Goal: Navigation & Orientation: Find specific page/section

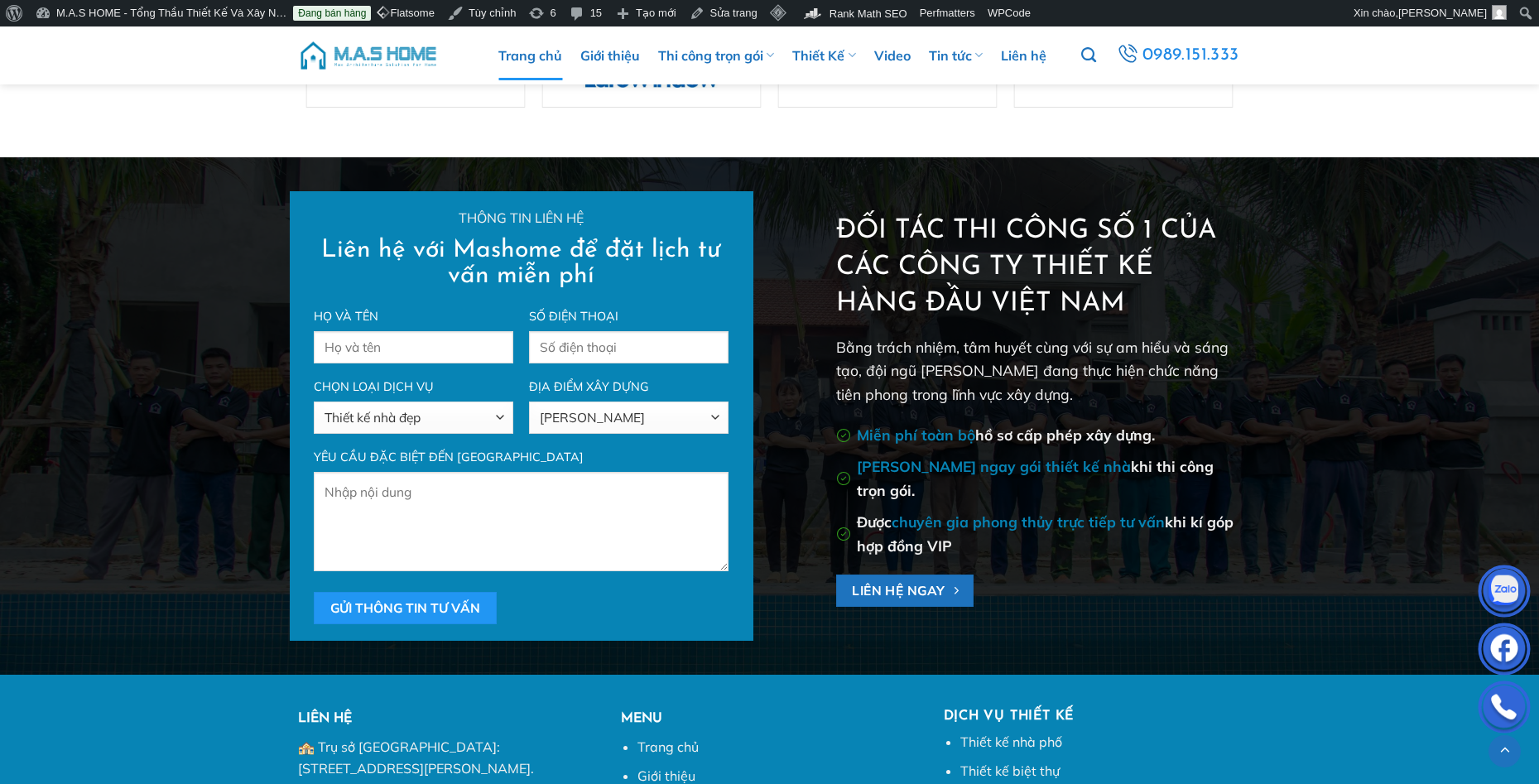
scroll to position [5463, 0]
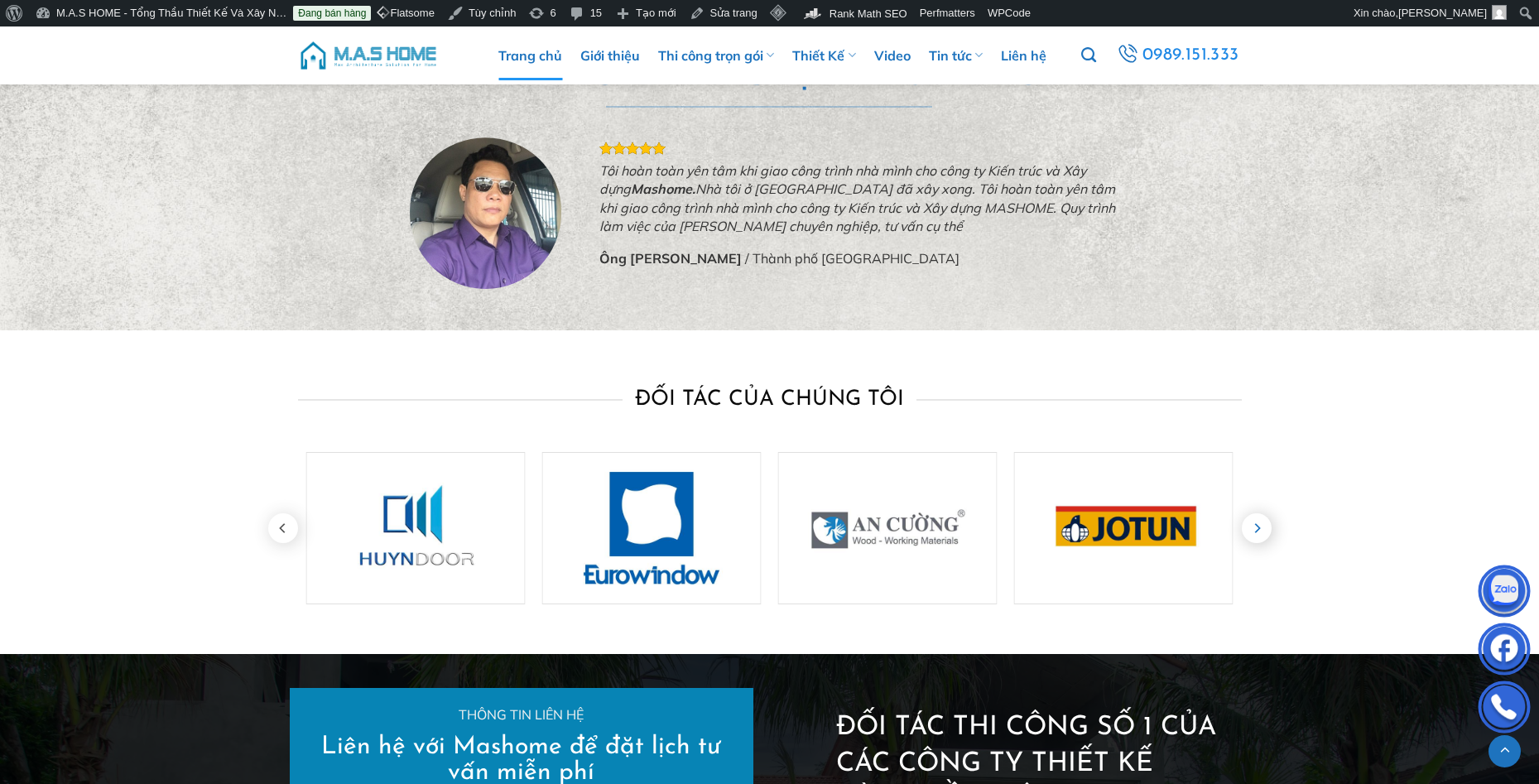
click at [1251, 529] on icon "Next" at bounding box center [1257, 528] width 30 height 30
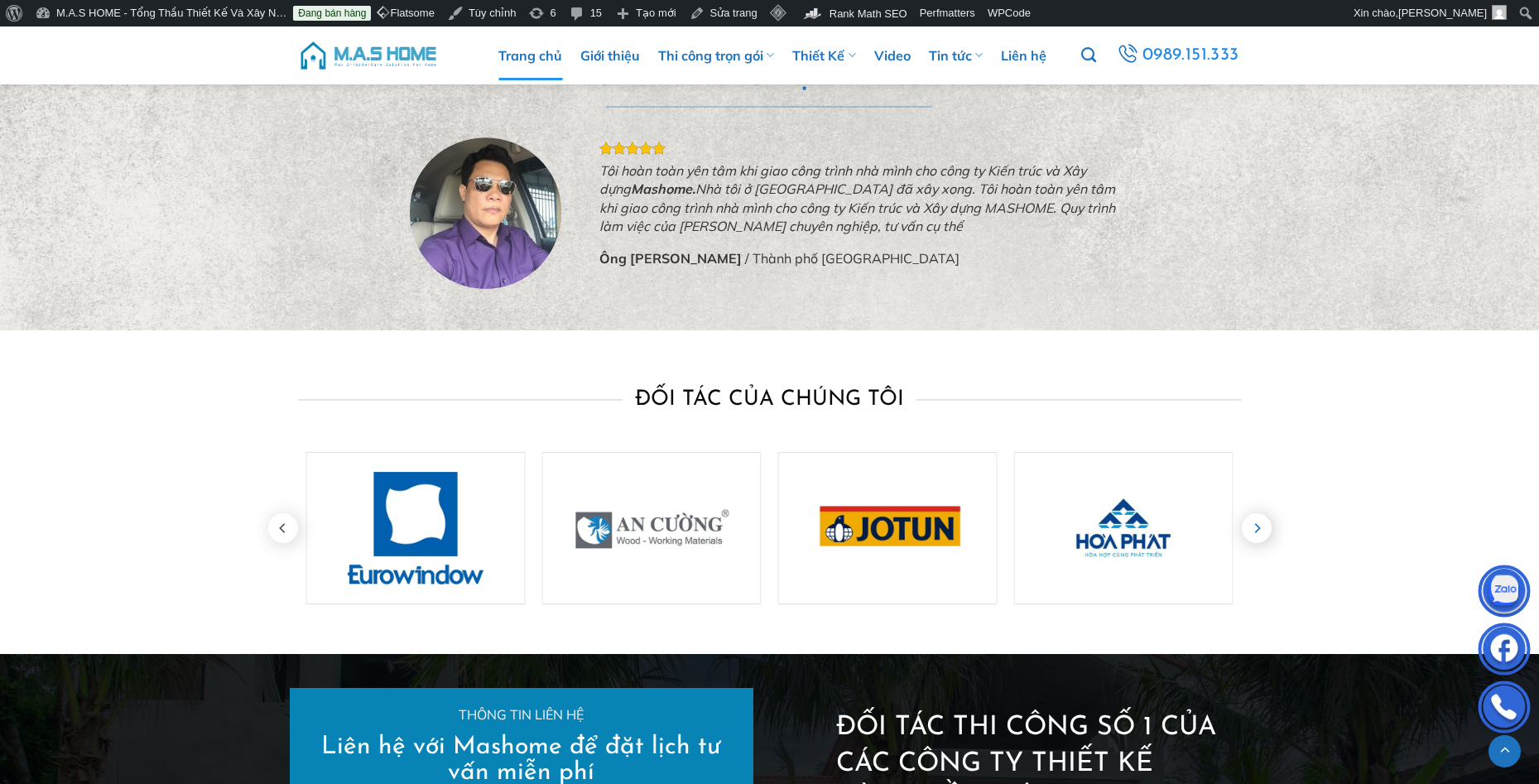
click at [1252, 529] on icon "Next" at bounding box center [1257, 528] width 30 height 30
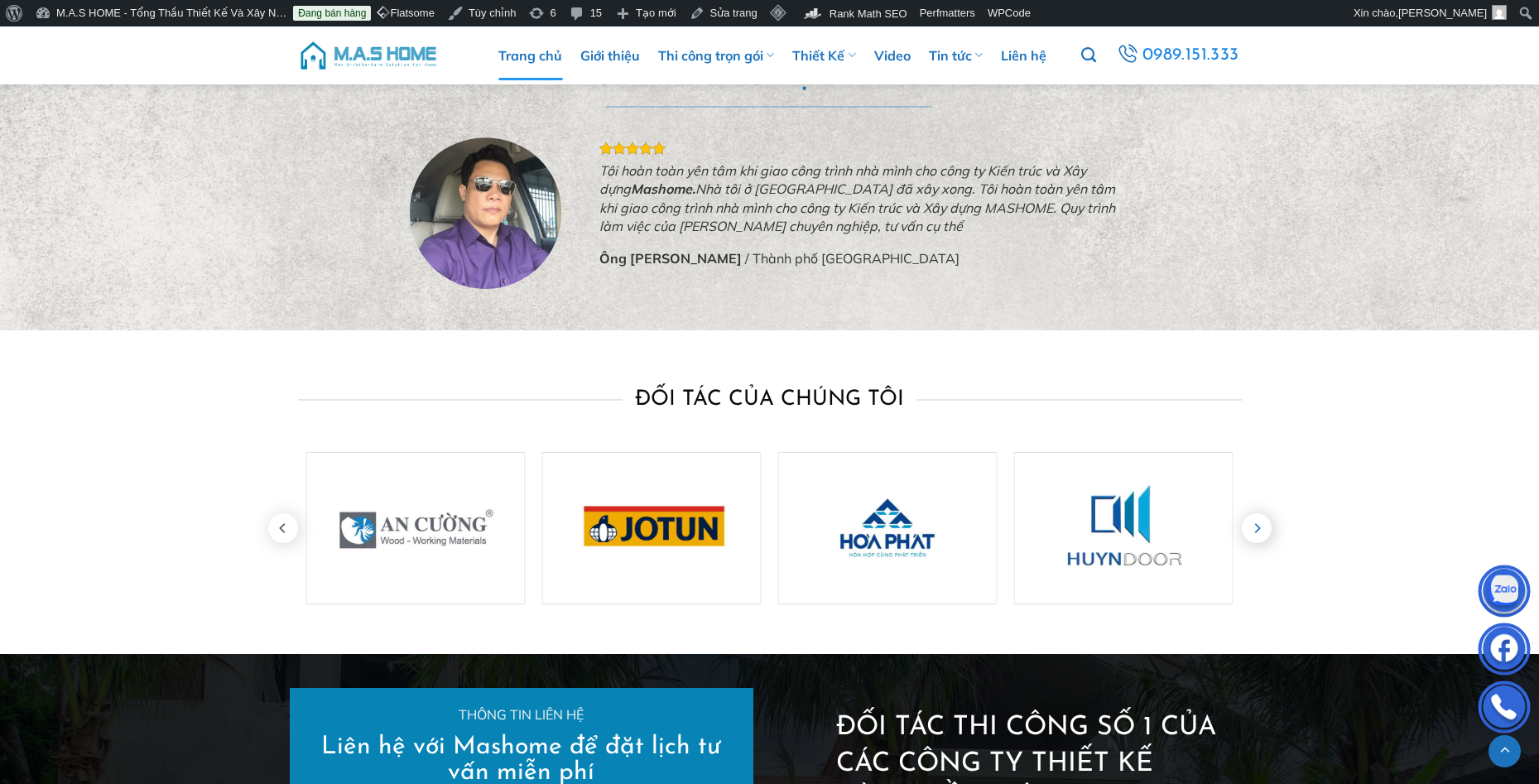
click at [1255, 529] on icon "Next" at bounding box center [1257, 528] width 30 height 30
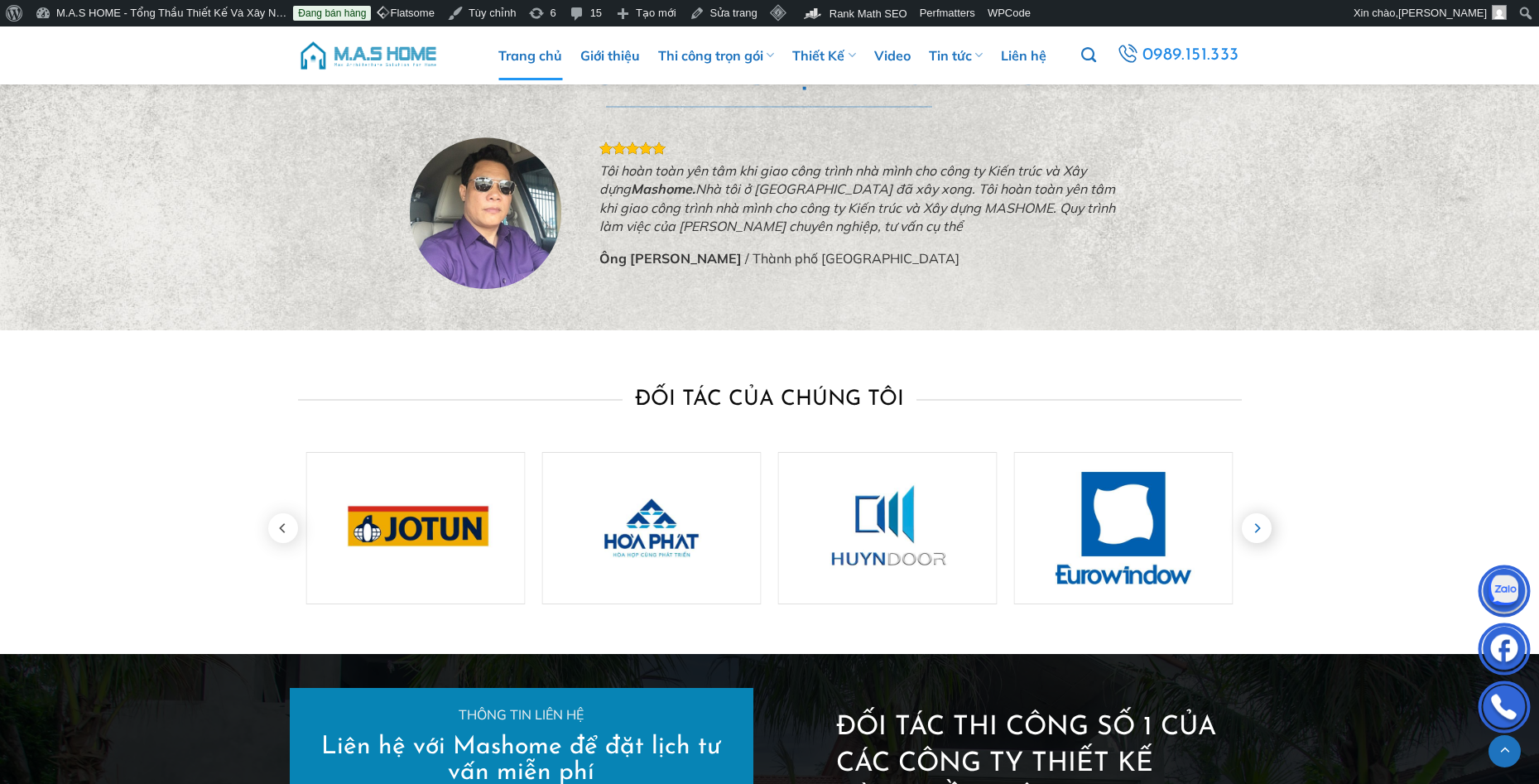
click at [1255, 529] on icon "Next" at bounding box center [1257, 528] width 30 height 30
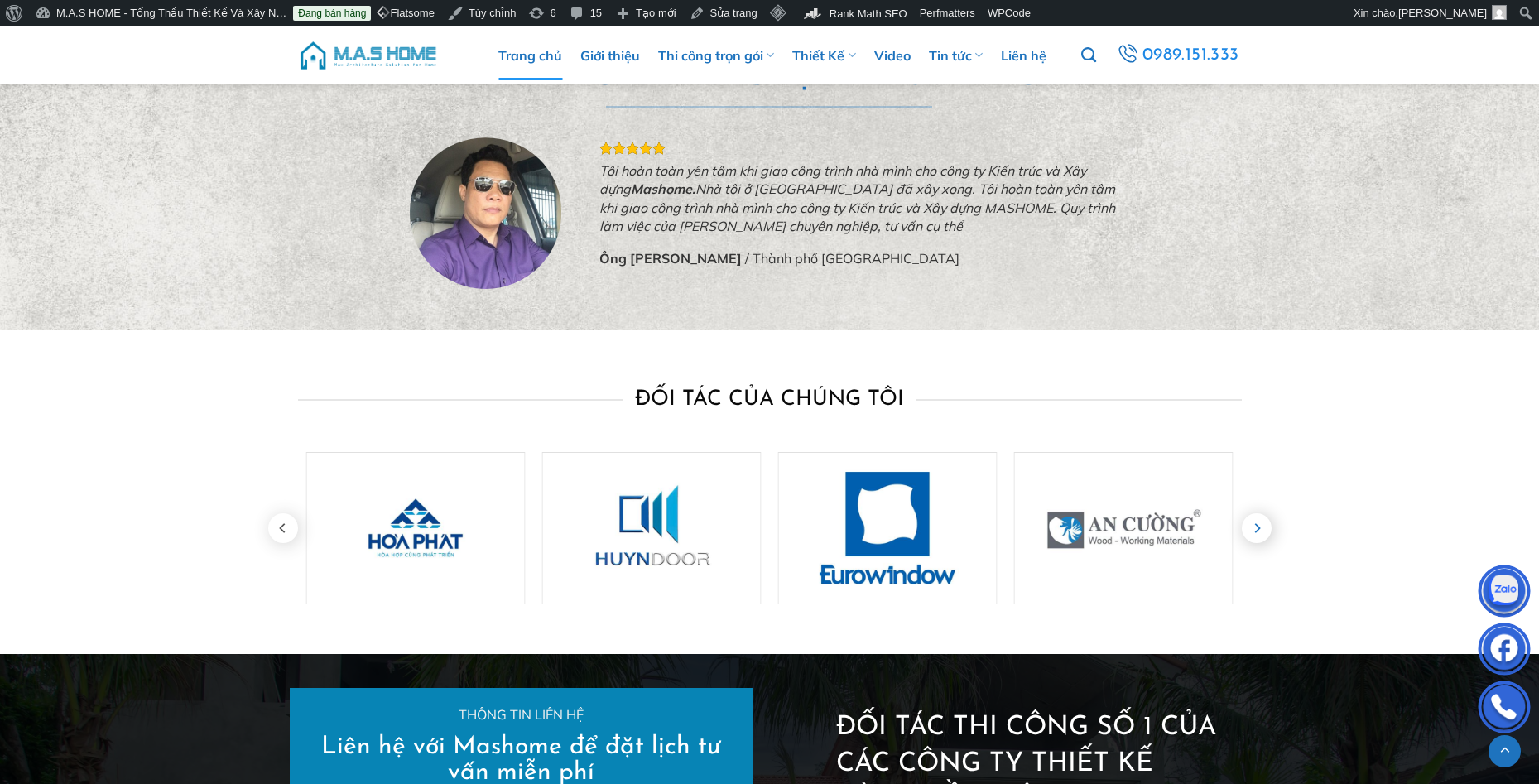
click at [1255, 529] on icon "Next" at bounding box center [1257, 528] width 30 height 30
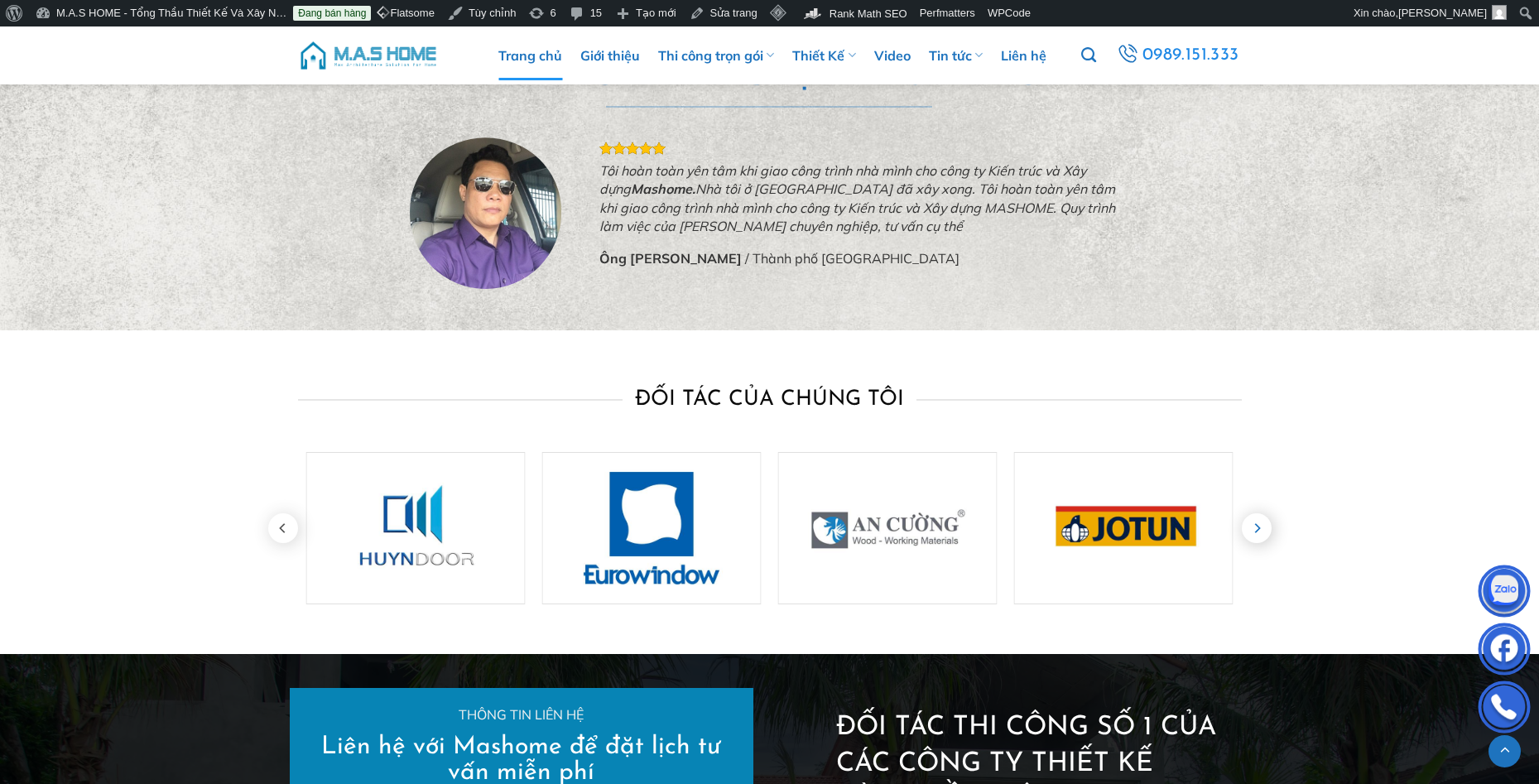
click at [1255, 529] on icon "Next" at bounding box center [1257, 528] width 30 height 30
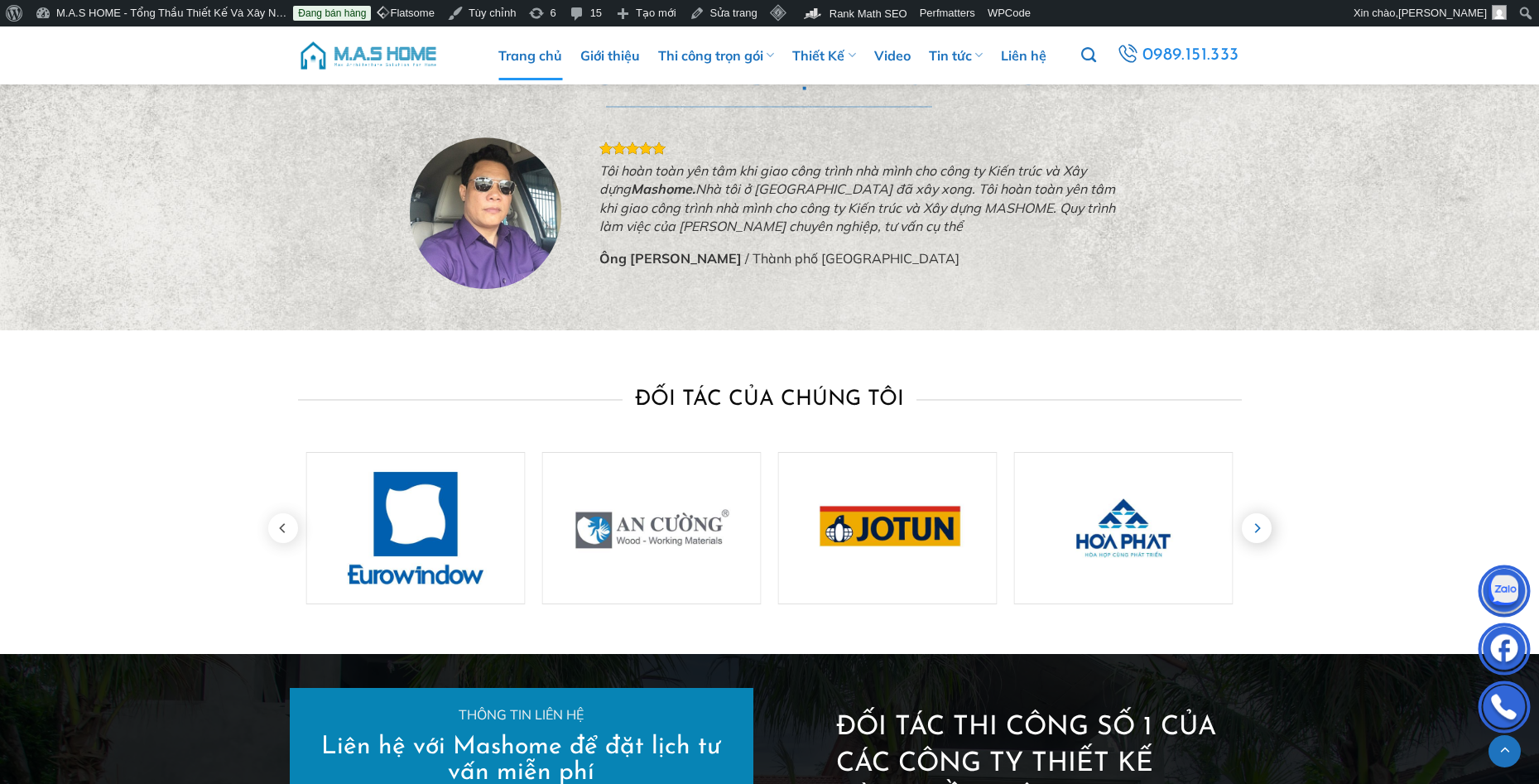
click at [1255, 529] on icon "Next" at bounding box center [1257, 528] width 30 height 30
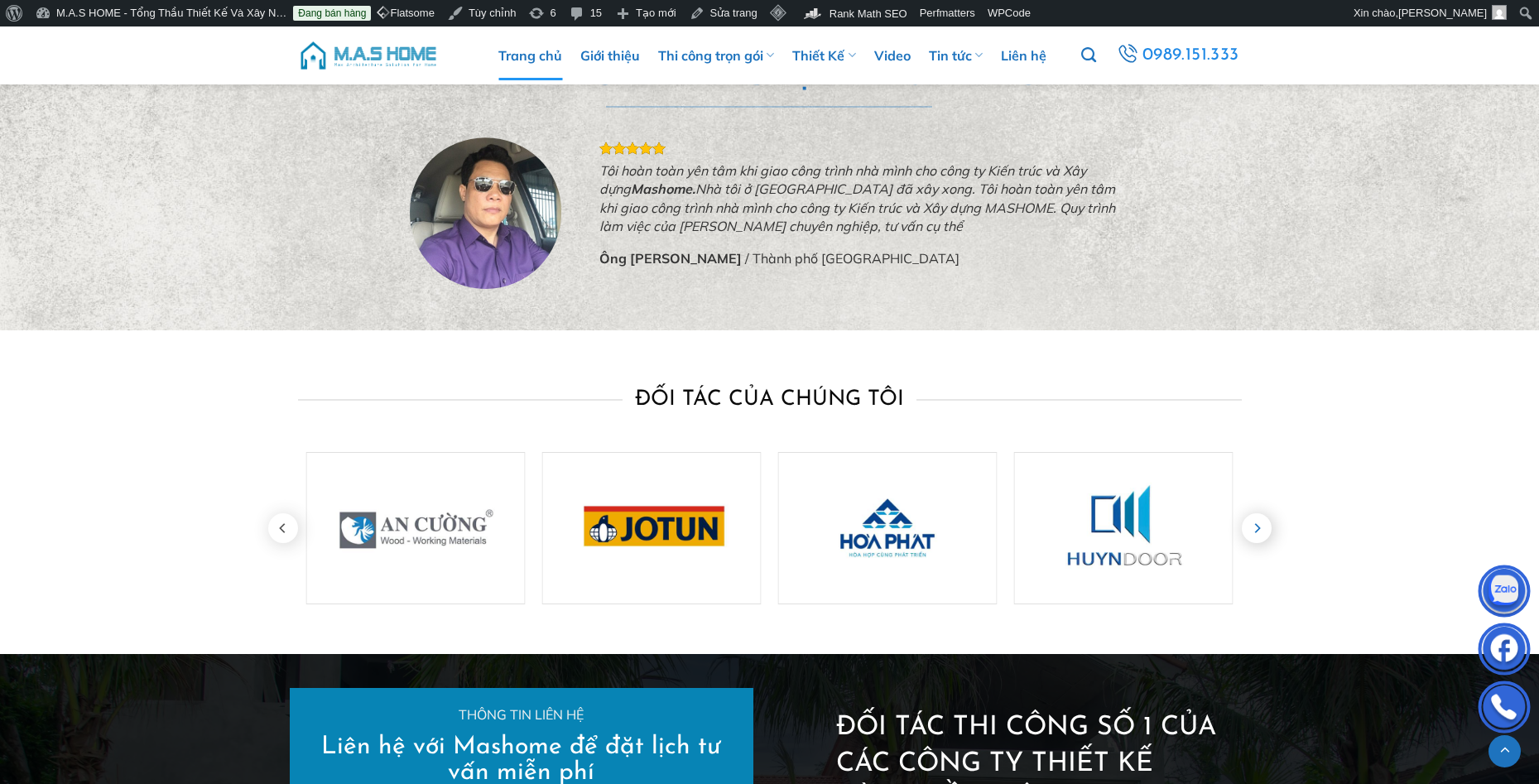
click at [1255, 529] on icon "Next" at bounding box center [1257, 528] width 30 height 30
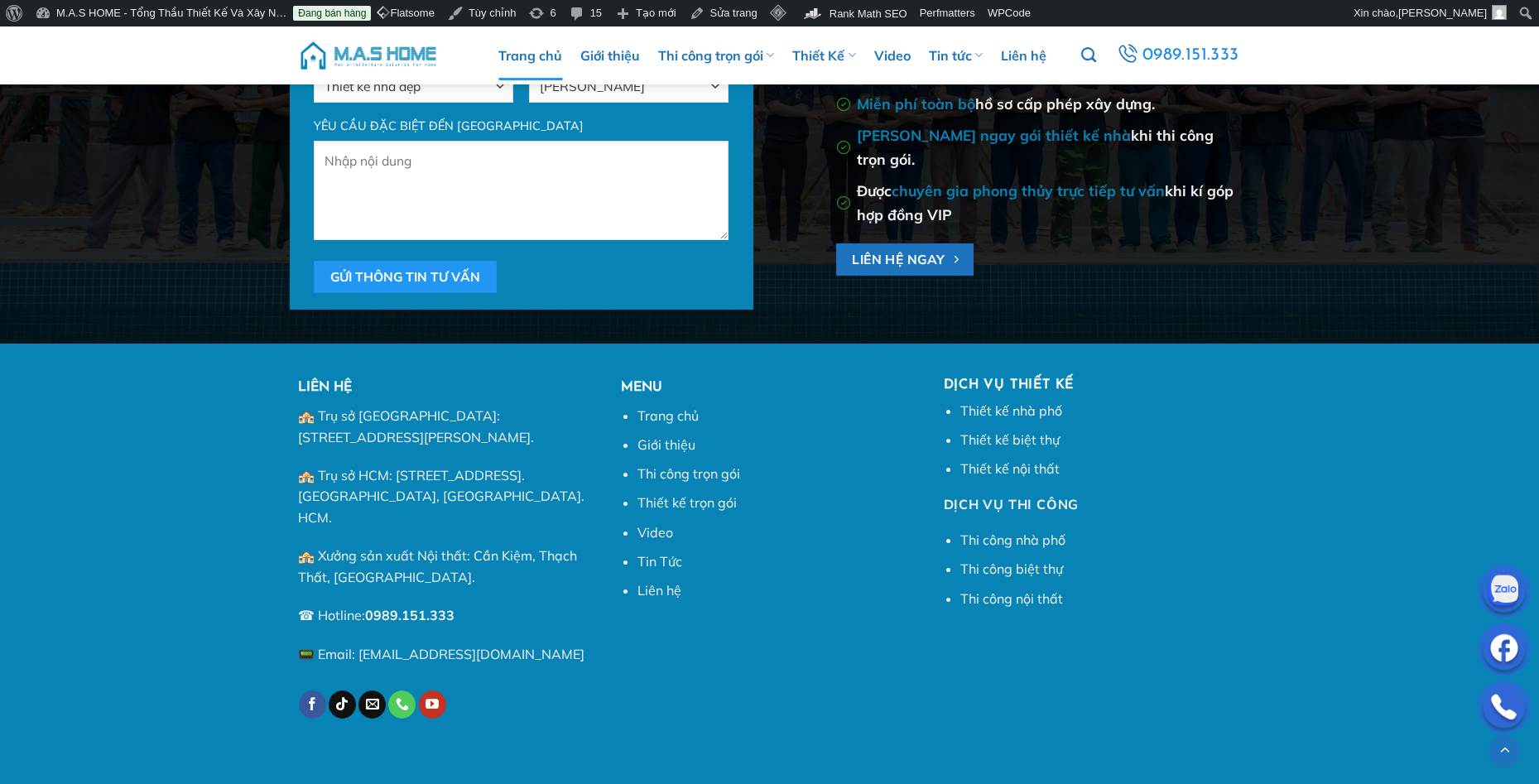
scroll to position [6314, 0]
